Goal: Task Accomplishment & Management: Manage account settings

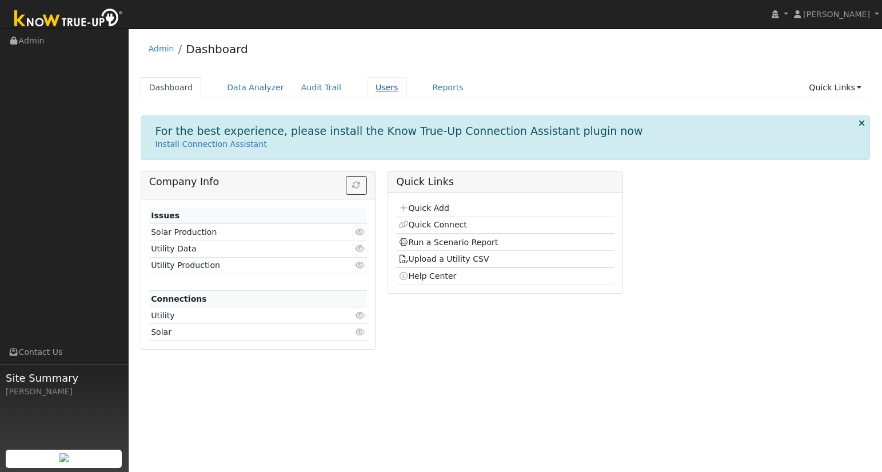
click at [376, 87] on link "Users" at bounding box center [387, 87] width 40 height 21
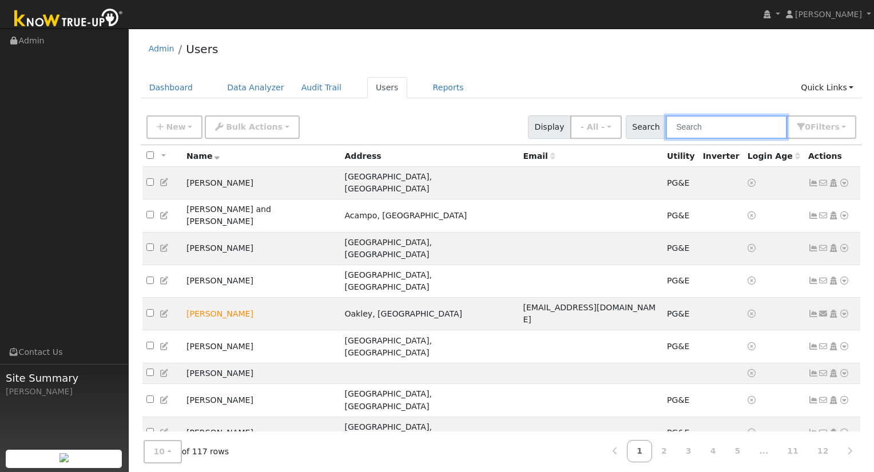
click at [710, 130] on input "text" at bounding box center [725, 126] width 121 height 23
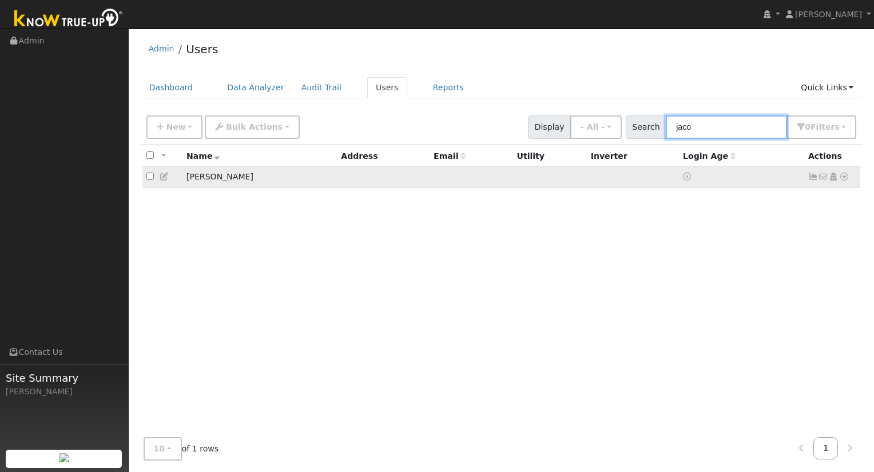
type input "jaco"
click at [845, 178] on icon at bounding box center [844, 177] width 10 height 8
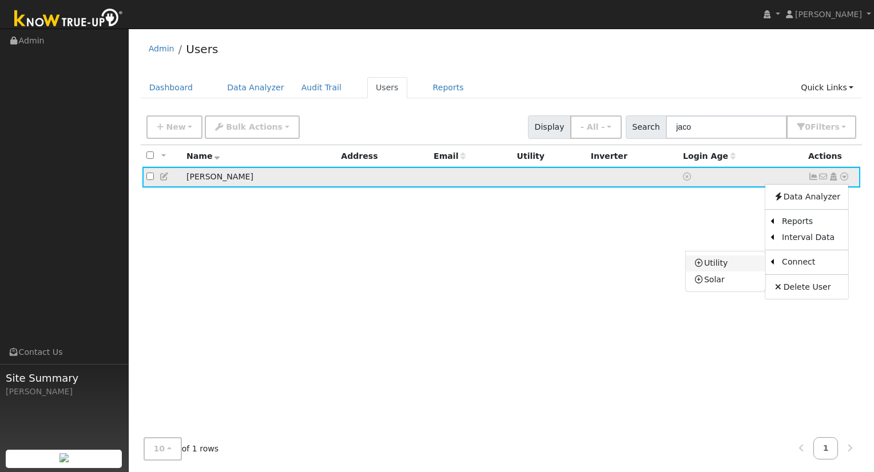
click at [708, 262] on link "Utility" at bounding box center [724, 264] width 79 height 16
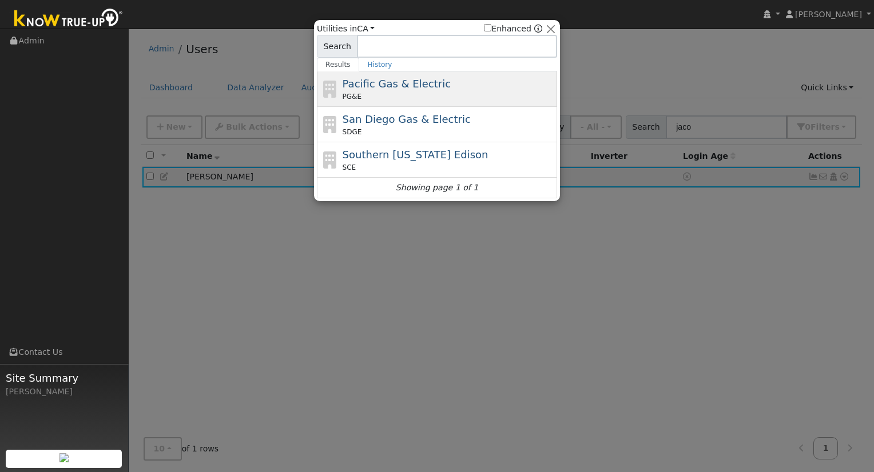
click at [355, 83] on span "Pacific Gas & Electric" at bounding box center [396, 84] width 108 height 12
